Goal: Task Accomplishment & Management: Use online tool/utility

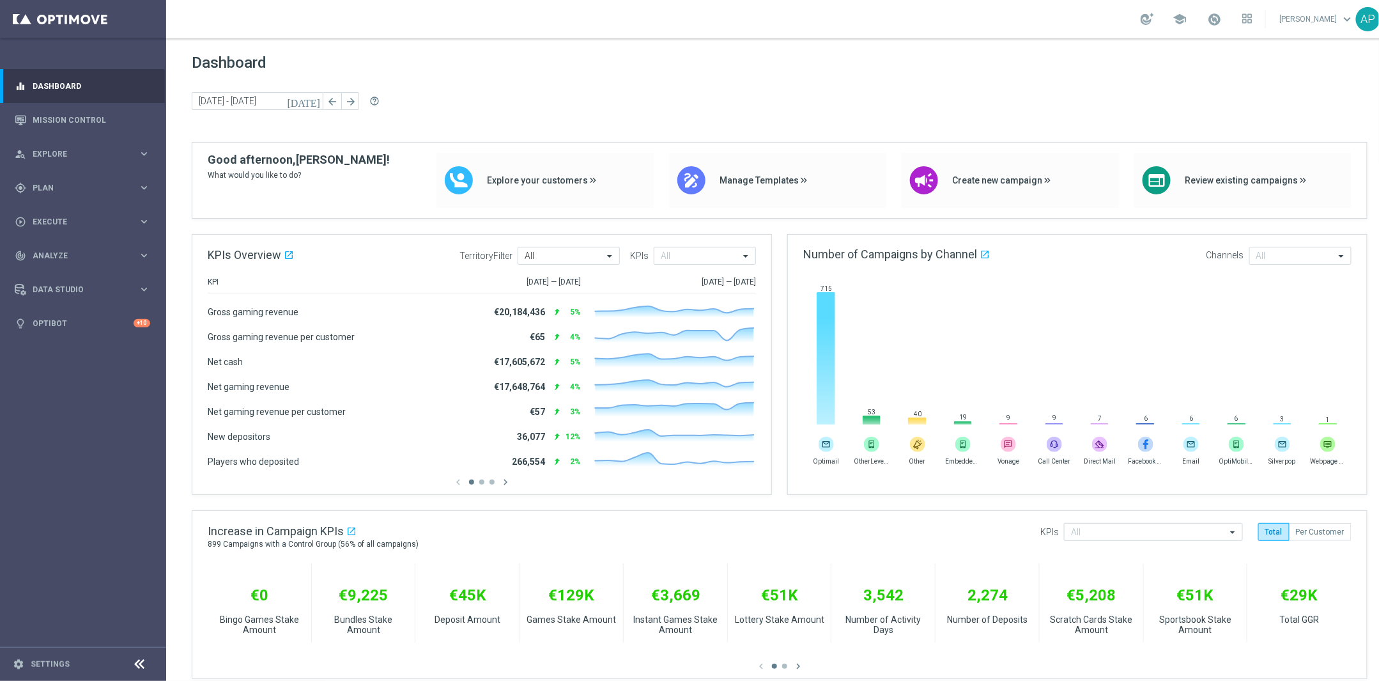
scroll to position [412, 0]
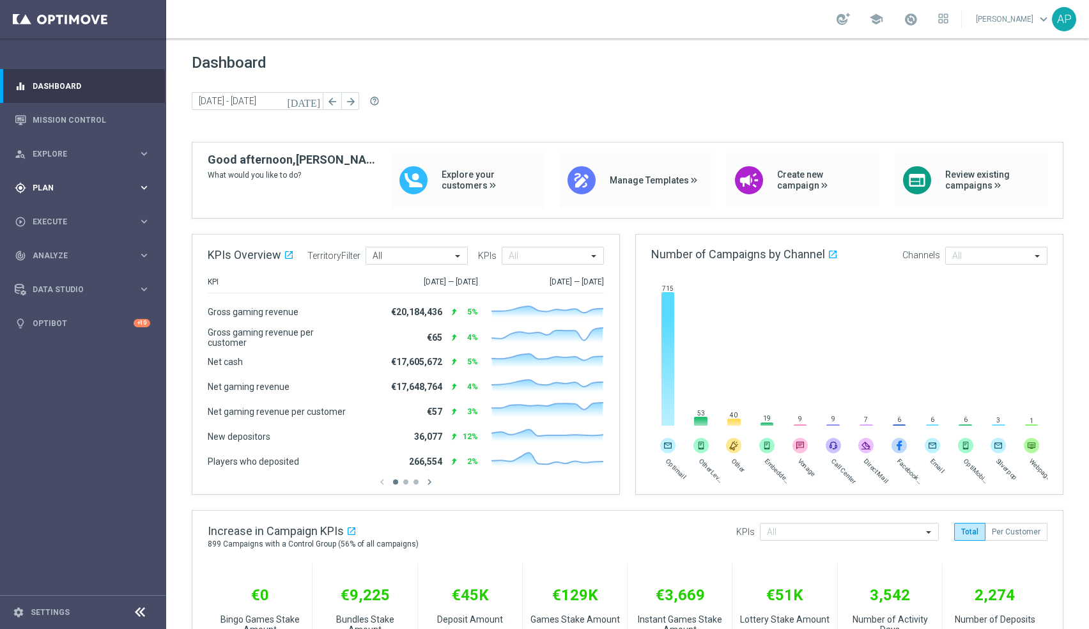
click at [61, 182] on div "gps_fixed Plan" at bounding box center [76, 188] width 123 height 12
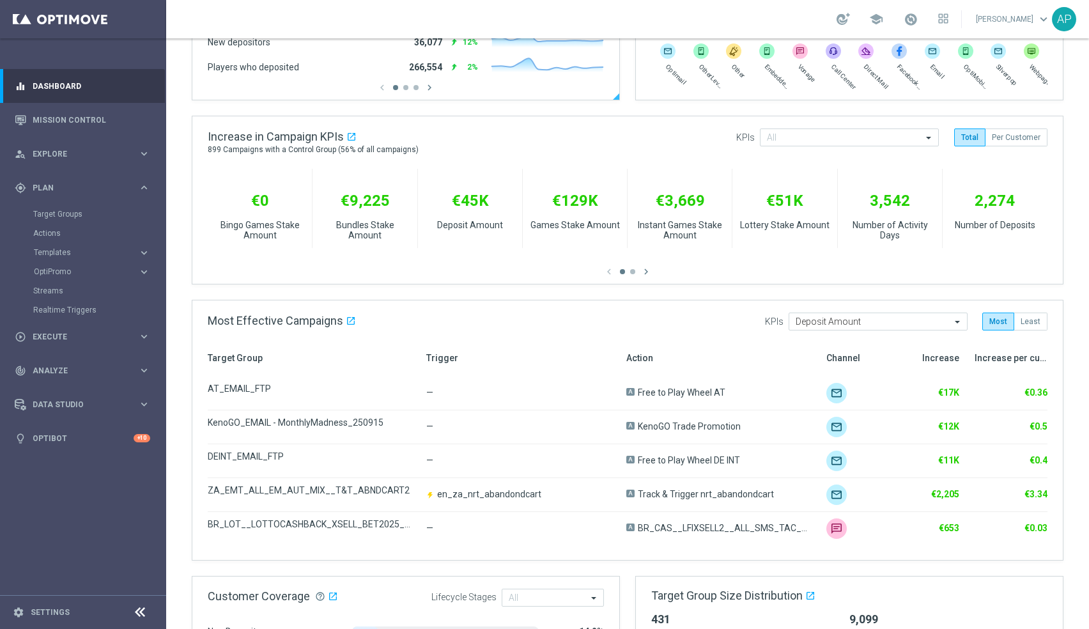
scroll to position [522, 0]
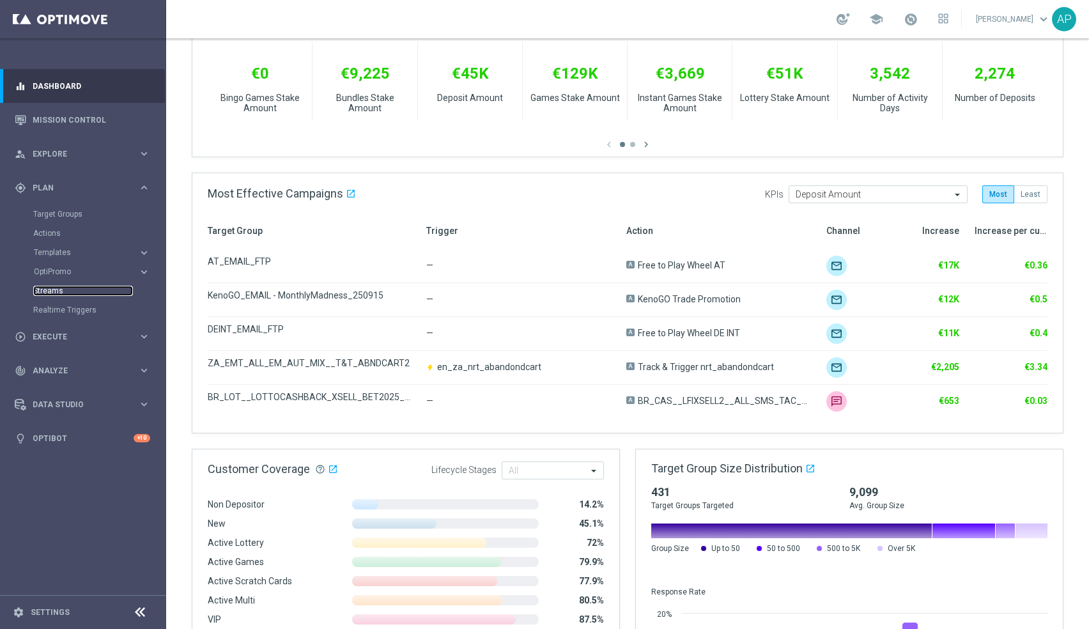
click at [54, 289] on link "Streams" at bounding box center [83, 291] width 100 height 10
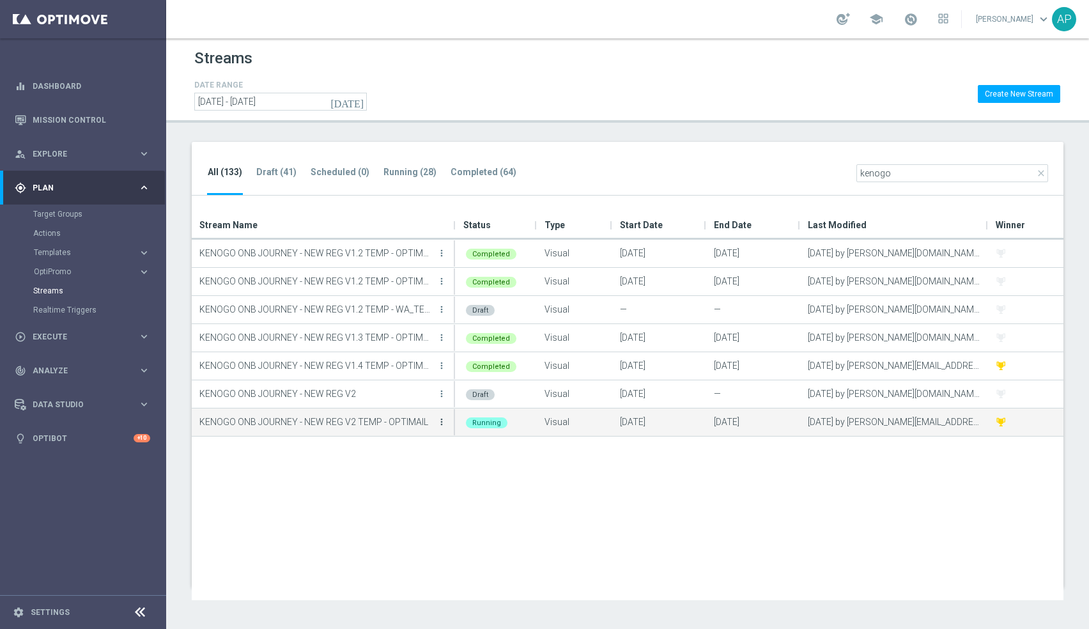
type input "kenogo"
click at [442, 422] on icon "more_vert" at bounding box center [442, 422] width 10 height 10
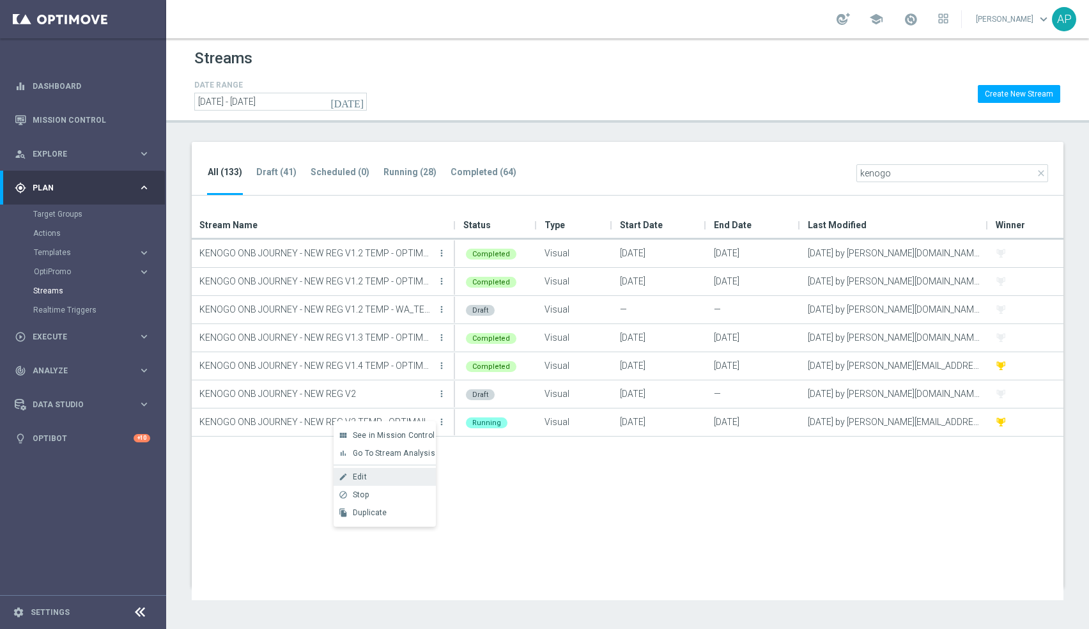
click at [375, 471] on div "create Edit" at bounding box center [385, 477] width 102 height 18
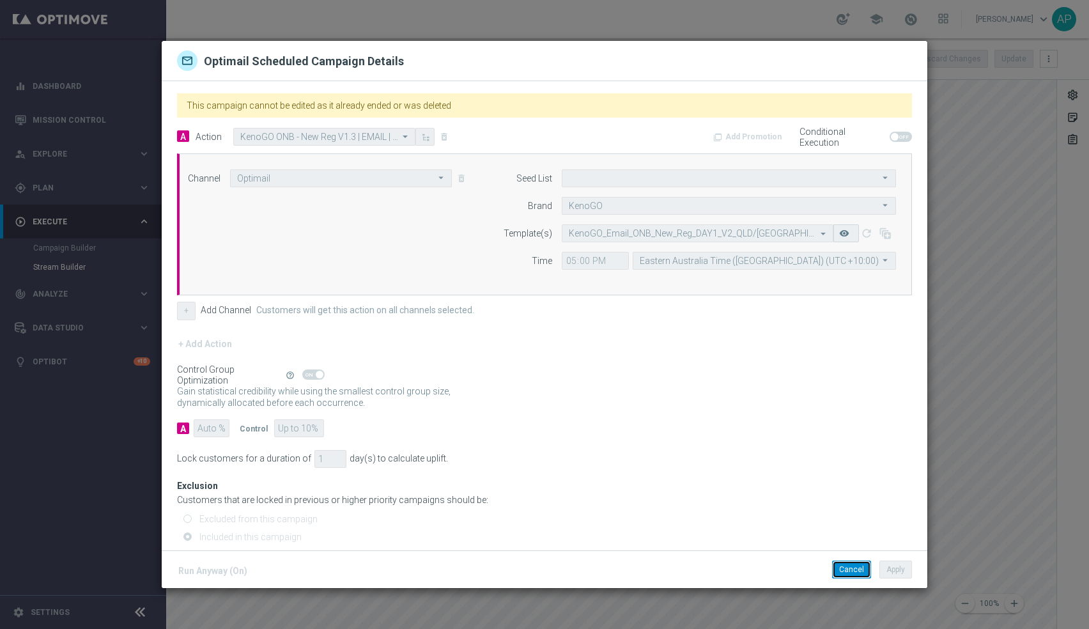
click at [857, 575] on button "Cancel" at bounding box center [851, 570] width 39 height 18
